Goal: Find specific fact: Find specific fact

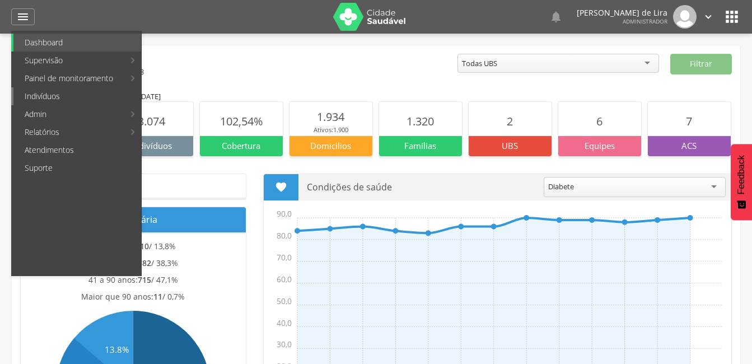
click at [42, 96] on link "Indivíduos" at bounding box center [77, 96] width 128 height 18
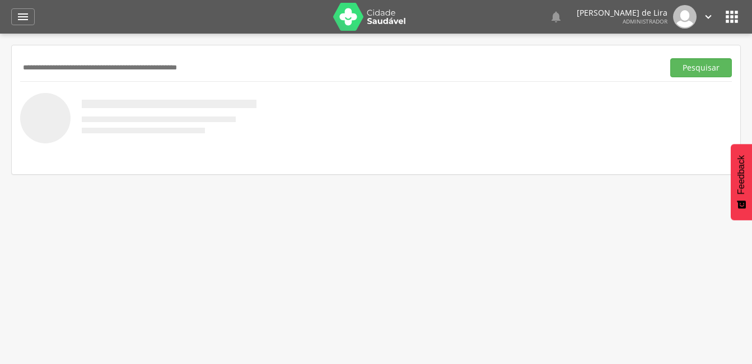
click at [98, 69] on input "text" at bounding box center [339, 67] width 639 height 19
type input "**********"
click at [690, 74] on button "Pesquisar" at bounding box center [701, 67] width 62 height 19
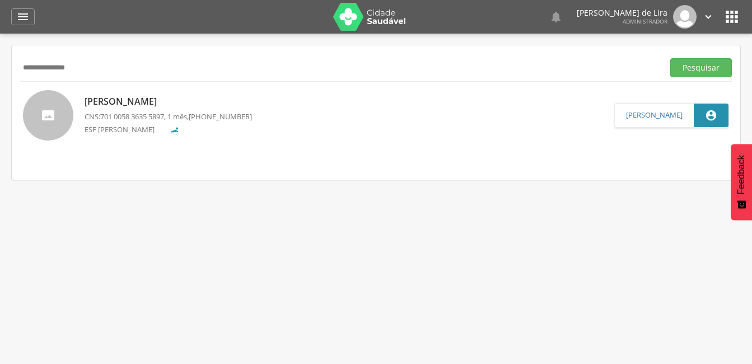
click at [100, 104] on p "[PERSON_NAME]" at bounding box center [168, 101] width 167 height 13
type input "**********"
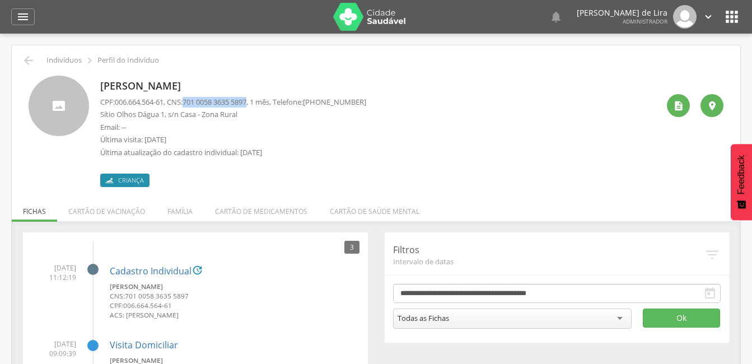
drag, startPoint x: 258, startPoint y: 101, endPoint x: 188, endPoint y: 101, distance: 69.5
click at [188, 101] on p "CPF: 006.664.564-61 , CNS: [PHONE_NUMBER] , 1 mês, Telefone: [PHONE_NUMBER]" at bounding box center [233, 102] width 266 height 11
copy p "701 0058 3635 5897"
drag, startPoint x: 259, startPoint y: 82, endPoint x: 100, endPoint y: 80, distance: 159.1
click at [100, 80] on div "[PERSON_NAME] CPF: 006.664.564-61 , CNS: [PHONE_NUMBER] , 1 mês, Telefone: [PHO…" at bounding box center [376, 131] width 695 height 111
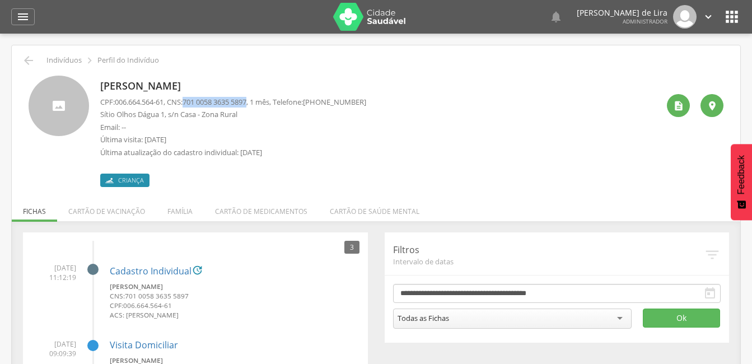
copy p "[PERSON_NAME]"
drag, startPoint x: 169, startPoint y: 101, endPoint x: 117, endPoint y: 105, distance: 52.2
click at [117, 105] on p "CPF: 006.664.564-61 , CNS: [PHONE_NUMBER] , 1 mês, Telefone: [PHONE_NUMBER]" at bounding box center [233, 102] width 266 height 11
copy span "006.664.564-61"
drag, startPoint x: 259, startPoint y: 97, endPoint x: 190, endPoint y: 97, distance: 68.3
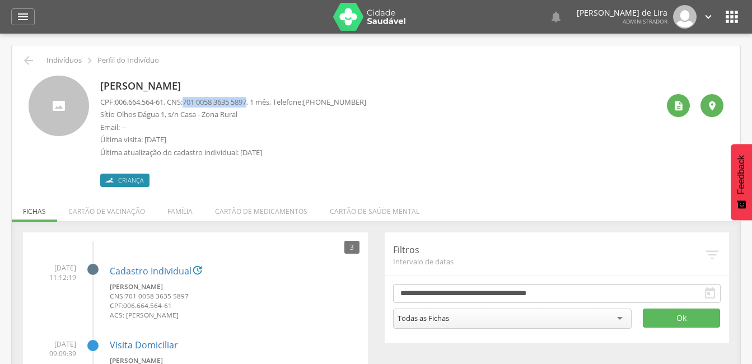
click at [190, 97] on p "CPF: 006.664.564-61 , CNS: [PHONE_NUMBER] , 1 mês, Telefone: [PHONE_NUMBER]" at bounding box center [233, 102] width 266 height 11
copy span "701 0058 3635 5897"
drag, startPoint x: 161, startPoint y: 113, endPoint x: 99, endPoint y: 108, distance: 62.3
click at [99, 108] on div "[PERSON_NAME] CPF: 006.664.564-61 , CNS: [PHONE_NUMBER] , 1 mês, Telefone: [PHO…" at bounding box center [376, 131] width 695 height 111
copy p "Sítio [PERSON_NAME]"
